Goal: Task Accomplishment & Management: Use online tool/utility

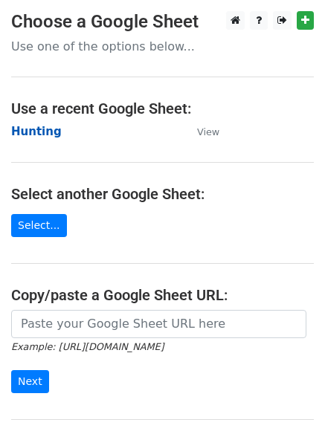
click at [25, 134] on strong "Hunting" at bounding box center [36, 131] width 51 height 13
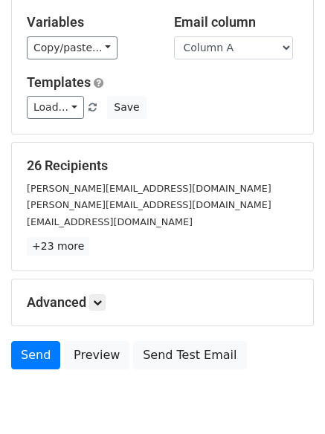
scroll to position [144, 0]
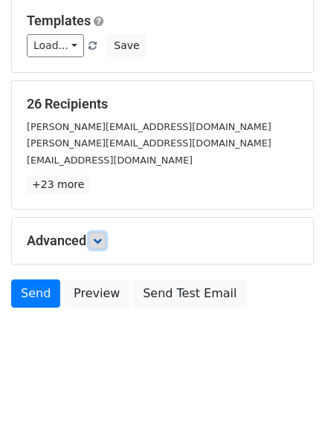
click at [106, 245] on link at bounding box center [97, 241] width 16 height 16
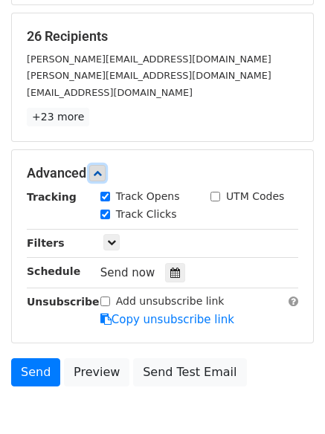
scroll to position [289, 0]
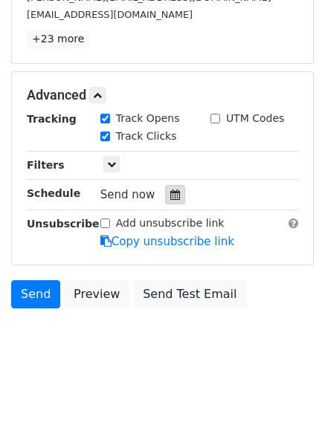
click at [170, 200] on icon at bounding box center [175, 195] width 10 height 10
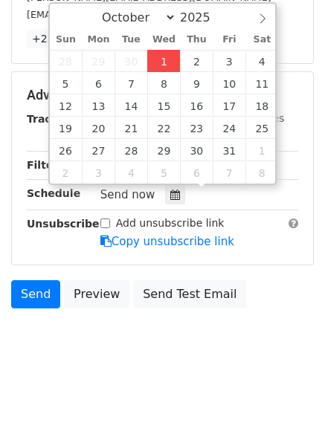
type input "2025-10-01 12:00"
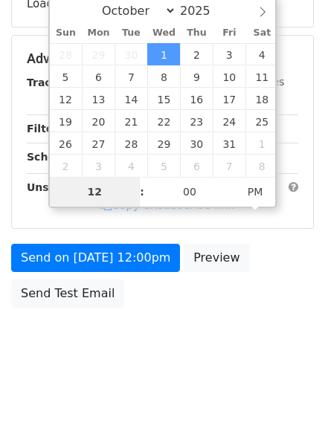
scroll to position [266, 0]
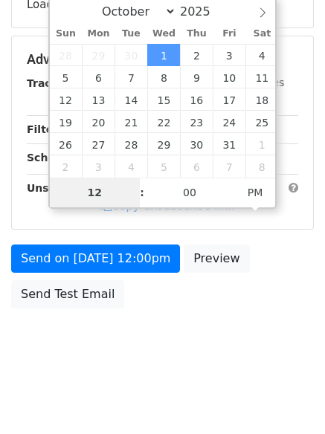
type input "4"
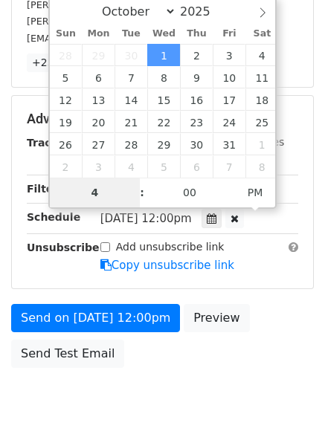
scroll to position [289, 0]
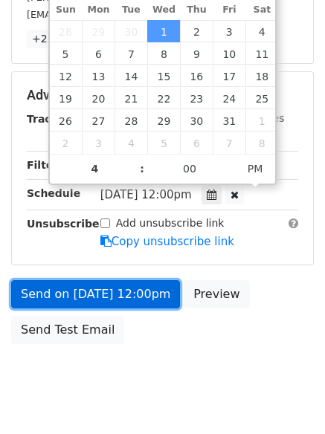
click at [100, 298] on link "Send on Oct 1 at 12:00pm" at bounding box center [95, 294] width 169 height 28
type input "2025-10-01 16:00"
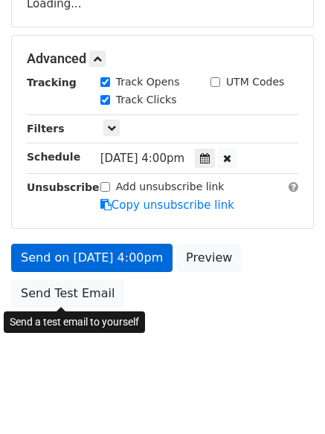
scroll to position [266, 0]
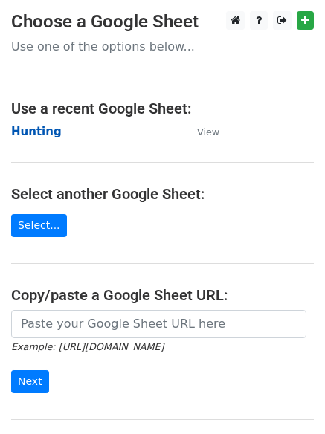
click at [37, 132] on strong "Hunting" at bounding box center [36, 131] width 51 height 13
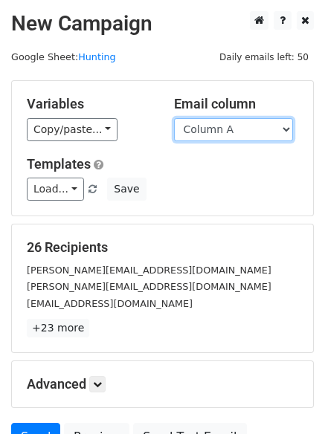
click at [223, 137] on select "Column A Column B Column C Column D" at bounding box center [233, 129] width 119 height 23
select select "Column B"
click at [174, 118] on select "Column A Column B Column C Column D" at bounding box center [233, 129] width 119 height 23
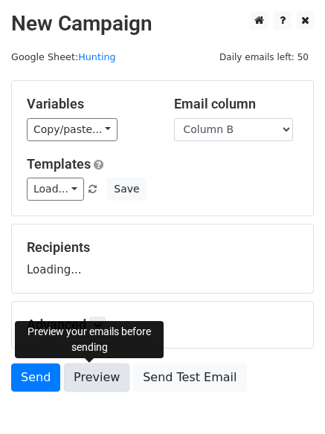
click at [100, 379] on link "Preview" at bounding box center [96, 378] width 65 height 28
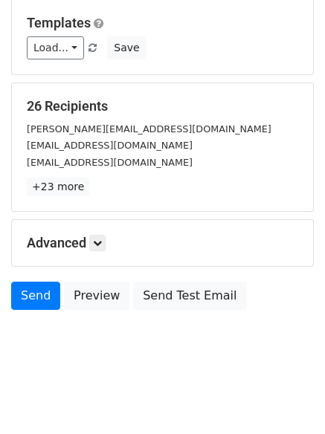
scroll to position [144, 0]
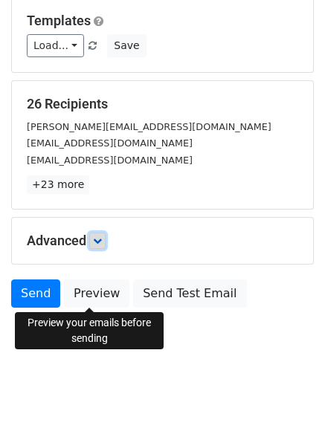
click at [99, 242] on icon at bounding box center [97, 241] width 9 height 9
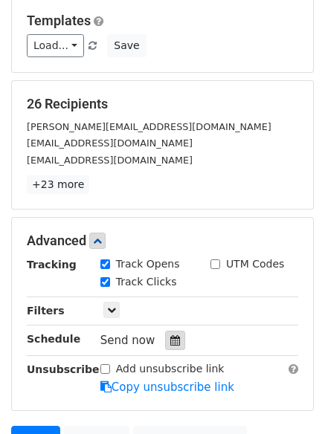
click at [172, 345] on icon at bounding box center [175, 340] width 10 height 10
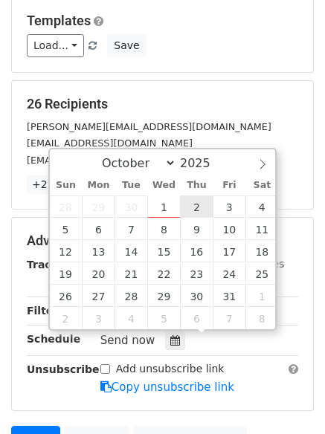
type input "2025-10-02 12:00"
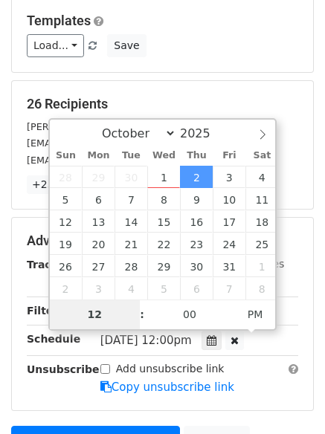
type input "5"
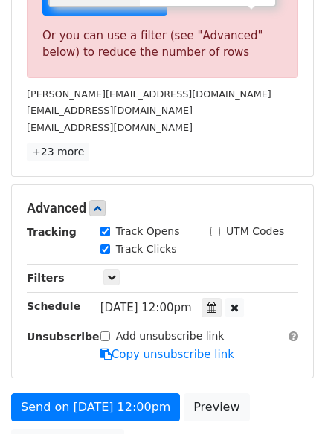
scroll to position [568, 0]
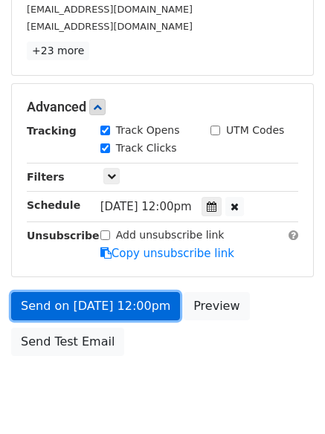
click at [105, 298] on link "Send on Oct 2 at 12:00pm" at bounding box center [95, 306] width 169 height 28
type input "2025-10-02 17:00"
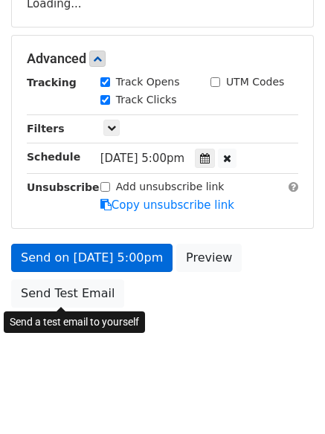
scroll to position [266, 0]
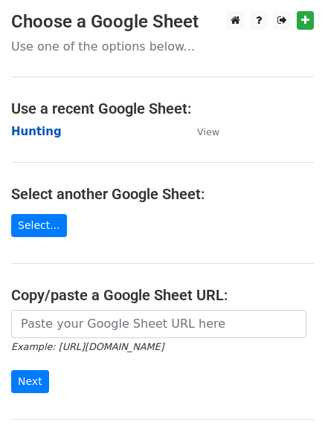
click at [37, 129] on strong "Hunting" at bounding box center [36, 131] width 51 height 13
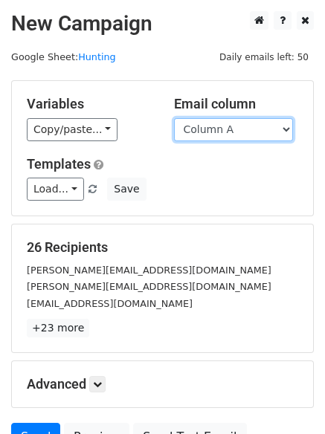
click at [193, 138] on select "Column A Column B Column C Column D" at bounding box center [233, 129] width 119 height 23
select select "Column C"
click at [174, 118] on select "Column A Column B Column C Column D" at bounding box center [233, 129] width 119 height 23
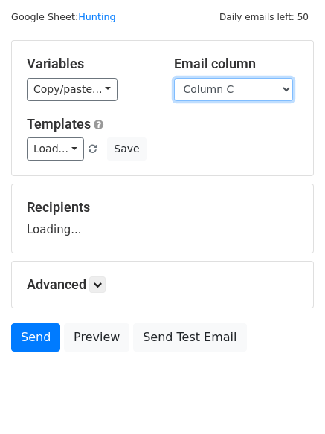
scroll to position [84, 0]
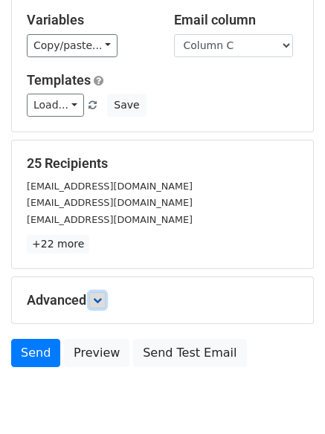
click at [102, 302] on icon at bounding box center [97, 300] width 9 height 9
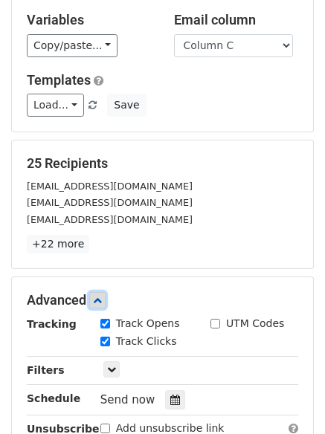
scroll to position [289, 0]
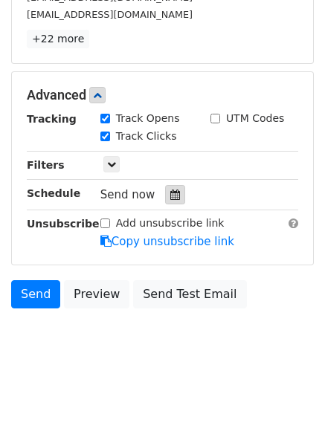
click at [170, 199] on icon at bounding box center [175, 195] width 10 height 10
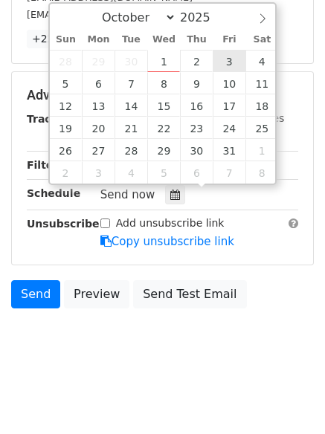
type input "2025-10-03 12:00"
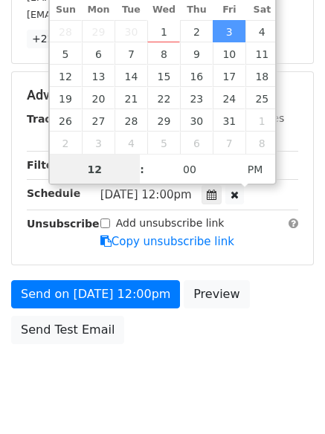
scroll to position [1, 0]
type input "6"
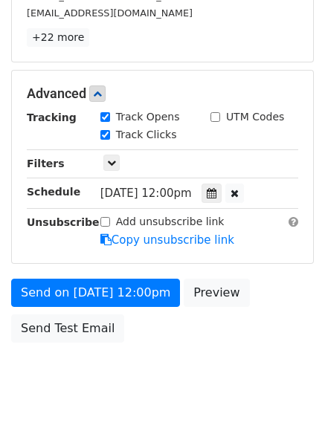
scroll to position [616, 0]
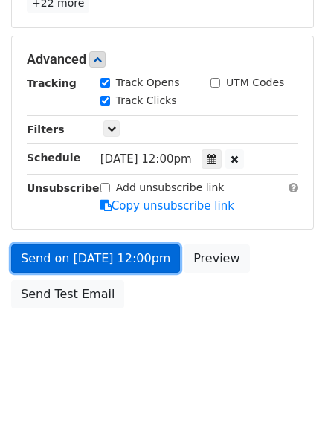
click at [75, 265] on link "Send on Oct 3 at 12:00pm" at bounding box center [95, 259] width 169 height 28
type input "2025-10-03 18:00"
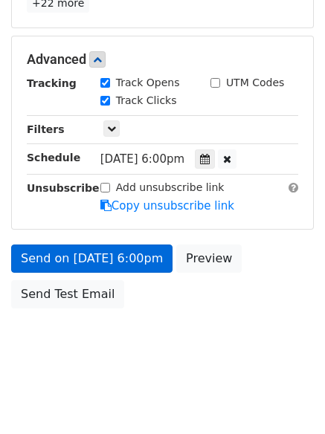
scroll to position [266, 0]
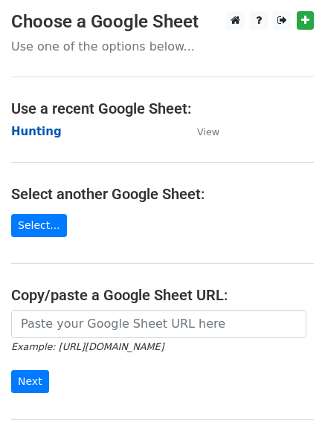
click at [30, 131] on strong "Hunting" at bounding box center [36, 131] width 51 height 13
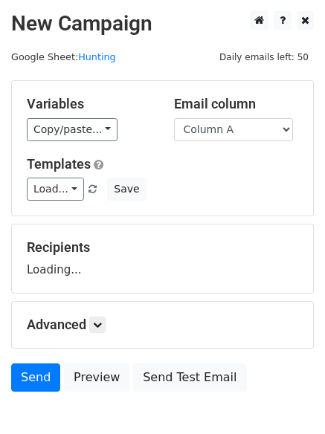
click at [259, 143] on div "Variables Copy/paste... {{Column A}} {{Column B}} {{Column C}} {{Column D}} Ema…" at bounding box center [162, 148] width 301 height 135
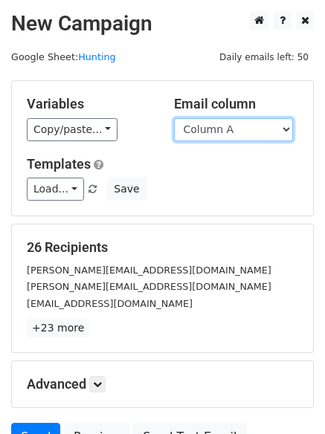
click at [248, 136] on select "Column A Column B Column C Column D" at bounding box center [233, 129] width 119 height 23
select select "Column D"
click at [174, 118] on select "Column A Column B Column C Column D" at bounding box center [233, 129] width 119 height 23
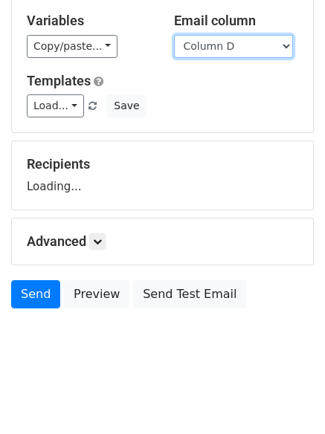
scroll to position [84, 0]
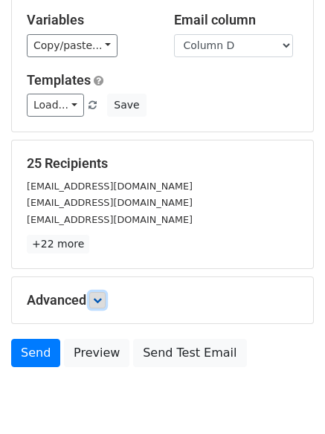
click at [101, 293] on link at bounding box center [97, 300] width 16 height 16
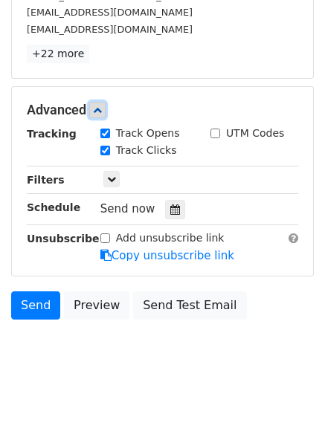
scroll to position [289, 0]
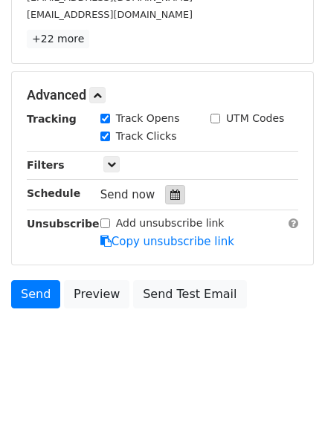
click at [165, 202] on div at bounding box center [175, 194] width 20 height 19
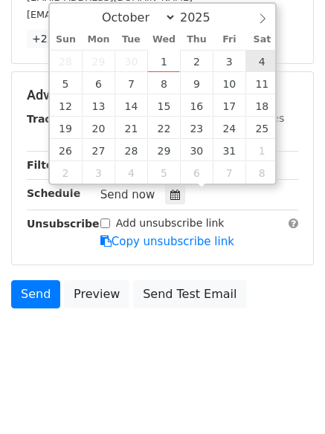
type input "[DATE] 12:00"
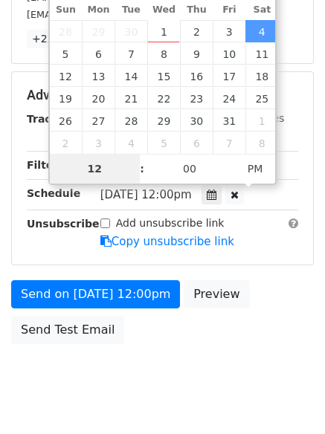
type input "7"
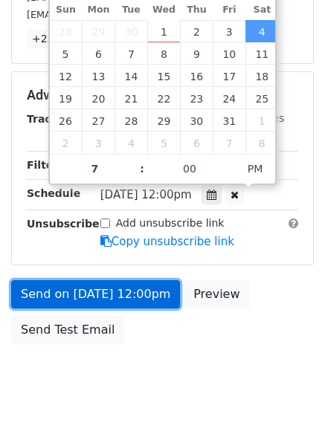
click at [87, 288] on link "Send on [DATE] 12:00pm" at bounding box center [95, 294] width 169 height 28
type input "[DATE] 19:00"
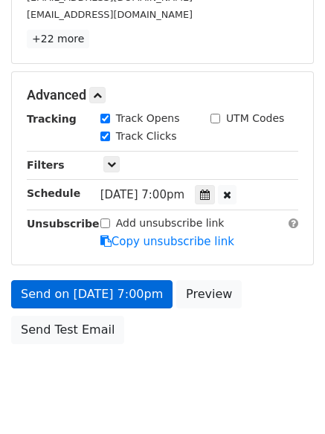
scroll to position [266, 0]
